Goal: Information Seeking & Learning: Learn about a topic

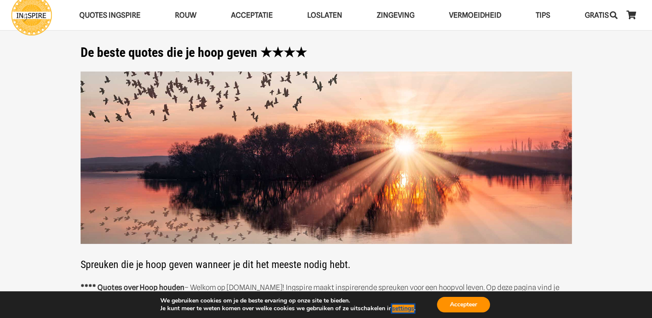
click at [399, 311] on button "settings" at bounding box center [403, 309] width 22 height 8
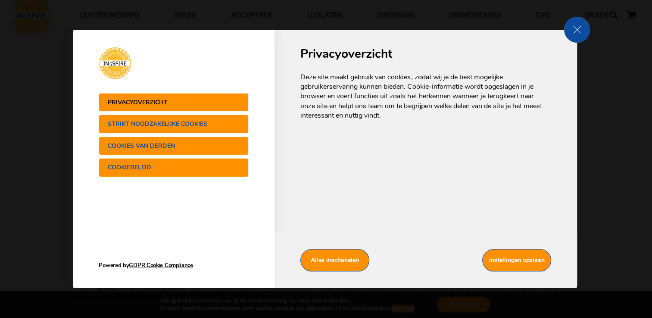
click at [177, 126] on span "Strikt noodzakelijke cookies" at bounding box center [165, 124] width 115 height 6
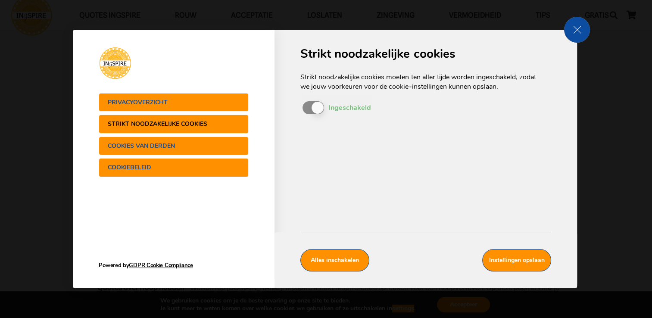
click at [183, 141] on button "Cookies van derden" at bounding box center [174, 146] width 150 height 19
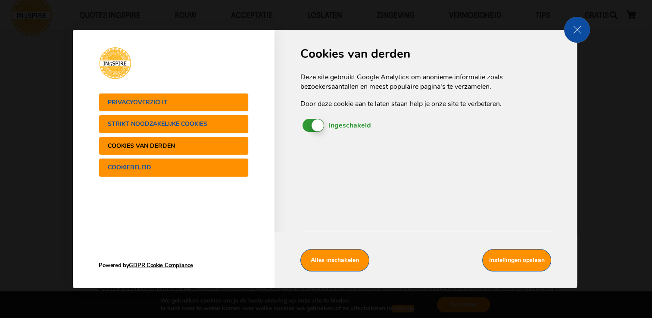
click at [309, 127] on span "Ingeschakeld Uitgeschakeld" at bounding box center [314, 125] width 22 height 13
click at [0, 0] on input "In-/uitschakelen cookies Ingeschakeld Uitgeschakeld" at bounding box center [0, 0] width 0 height 0
click at [190, 102] on span "Privacyoverzicht" at bounding box center [165, 102] width 115 height 6
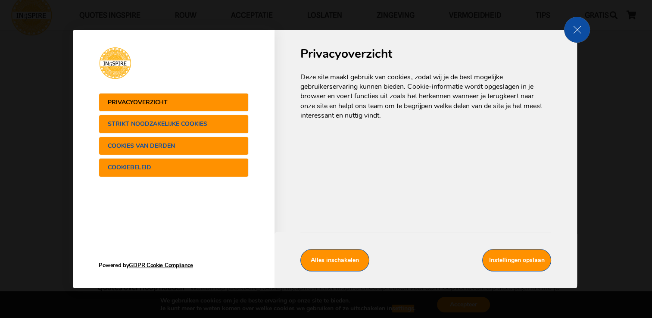
click at [183, 167] on span "Cookiebeleid" at bounding box center [165, 167] width 115 height 6
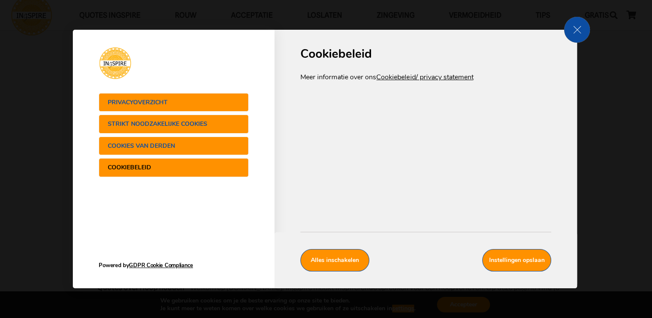
click at [169, 141] on button "Cookies van derden" at bounding box center [174, 146] width 150 height 19
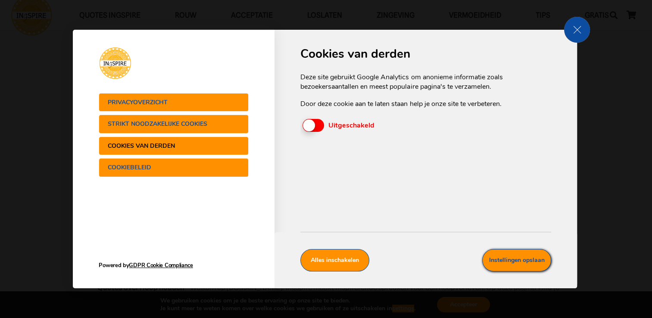
click at [513, 258] on button "Instellingen opslaan" at bounding box center [516, 260] width 69 height 22
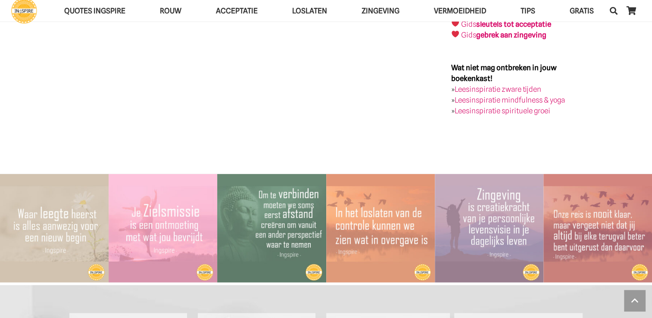
scroll to position [1822, 0]
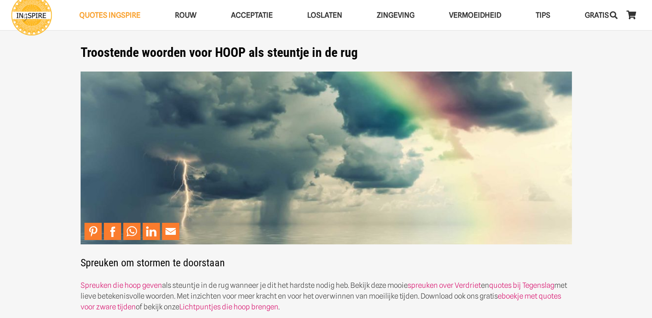
click at [121, 108] on img at bounding box center [326, 158] width 491 height 173
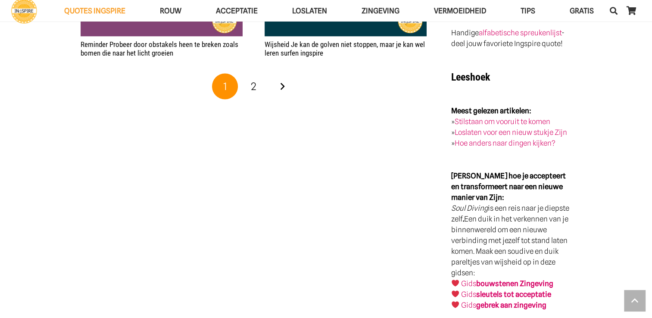
scroll to position [1665, 0]
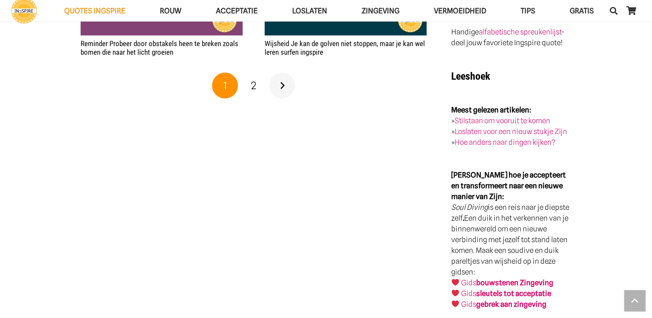
click at [282, 89] on link "Volgende" at bounding box center [282, 86] width 26 height 26
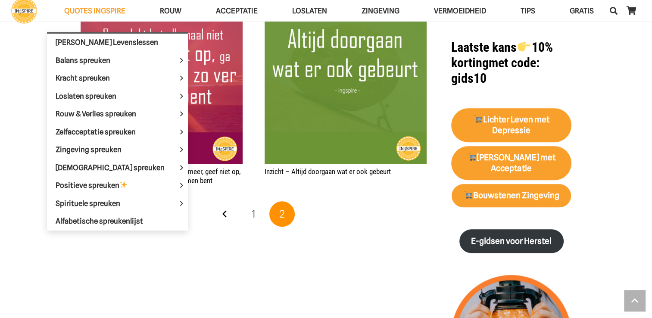
scroll to position [831, 0]
